Goal: Information Seeking & Learning: Learn about a topic

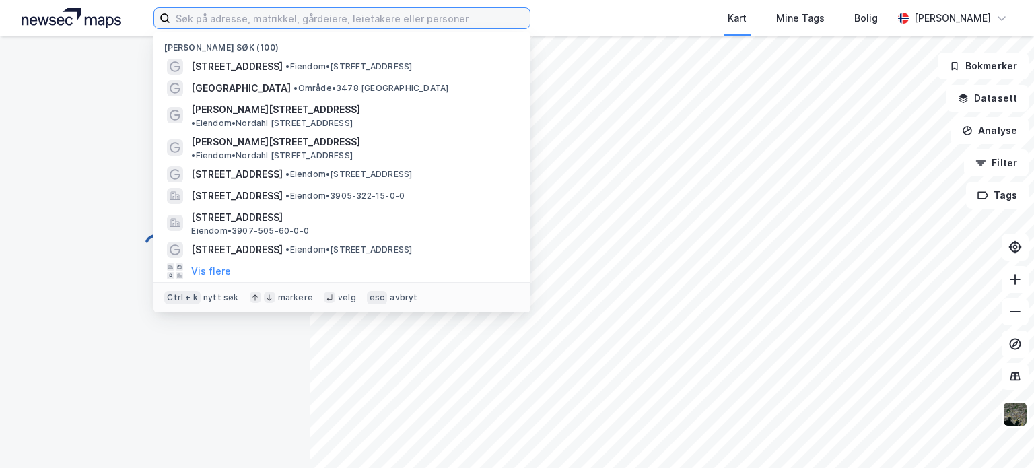
click at [258, 21] on input at bounding box center [349, 18] width 359 height 20
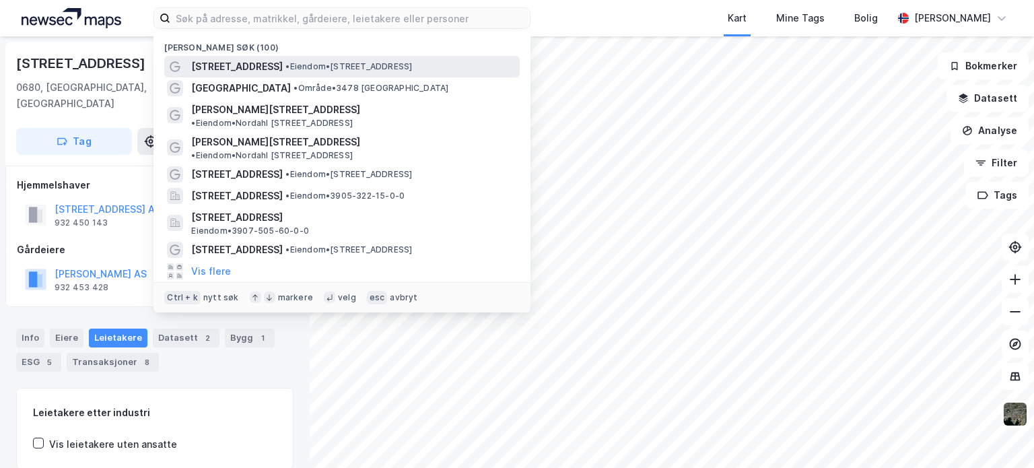
click at [285, 63] on span "• Eiendom • [STREET_ADDRESS]" at bounding box center [348, 66] width 127 height 11
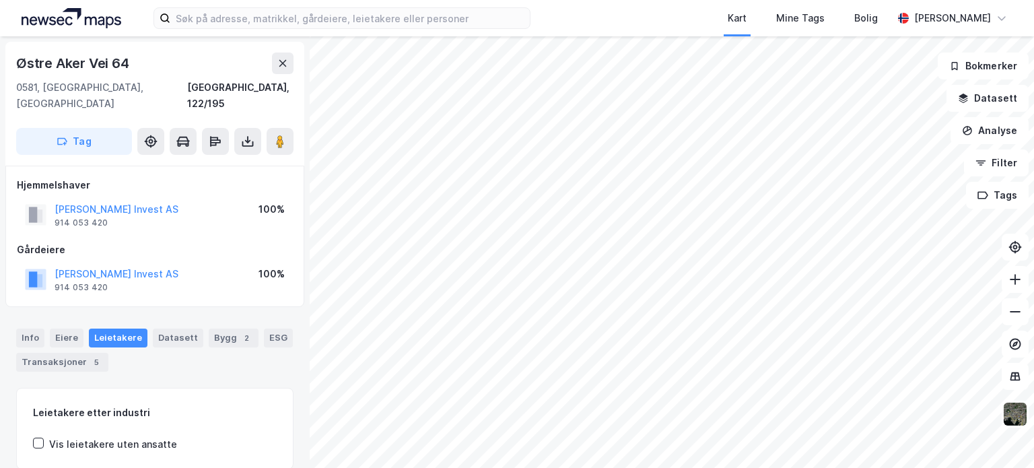
click at [579, 467] on html "Kart Mine Tags Bolig [PERSON_NAME] Østre [STREET_ADDRESS], 122/195 Tag Hjemmels…" at bounding box center [517, 234] width 1034 height 468
